Goal: Check status

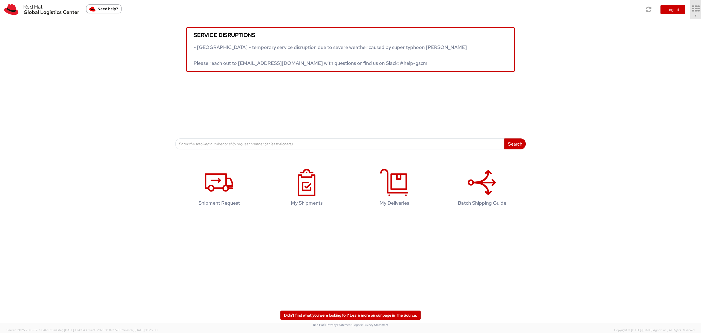
click at [692, 10] on icon at bounding box center [695, 9] width 12 height 8
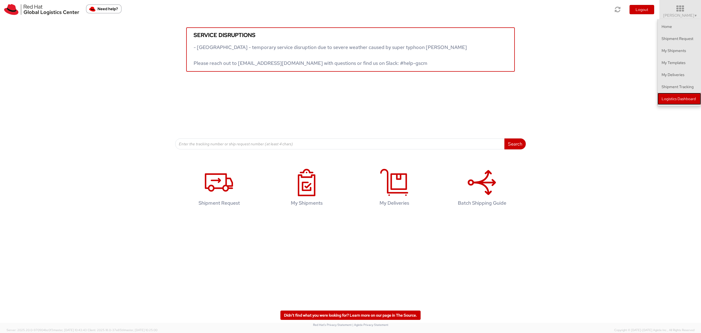
click at [689, 102] on link "Logistics Dashboard" at bounding box center [679, 99] width 44 height 12
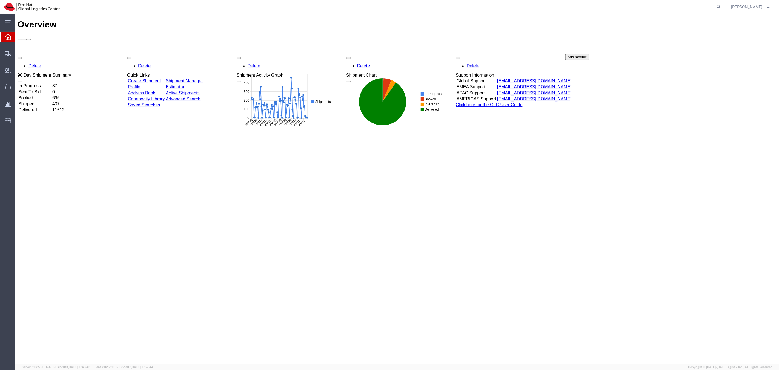
click at [767, 8] on span "Sally Chua" at bounding box center [751, 7] width 40 height 6
drag, startPoint x: 716, startPoint y: 100, endPoint x: 715, endPoint y: 63, distance: 37.2
click at [716, 96] on div "Delete 90 Day Shipment Summary In Progress 87 Sent To Bid 0 Booked 696 Shipped …" at bounding box center [396, 95] width 759 height 82
click at [723, 4] on form at bounding box center [718, 7] width 9 height 14
click at [722, 7] on icon at bounding box center [719, 7] width 8 height 8
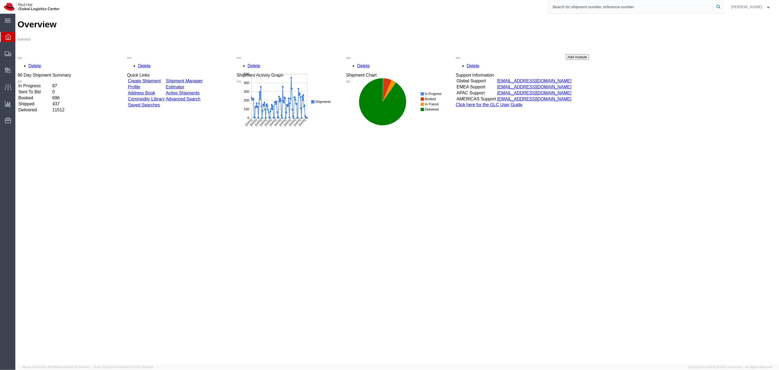
paste input "57034020"
type input "57034020"
